Goal: Complete application form

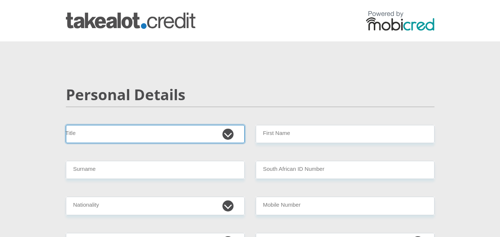
click at [202, 127] on select "Mr Ms Mrs Dr Other" at bounding box center [155, 134] width 179 height 18
select select "Mr"
click at [66, 125] on select "Mr Ms Mrs Dr Other" at bounding box center [155, 134] width 179 height 18
